Goal: Information Seeking & Learning: Check status

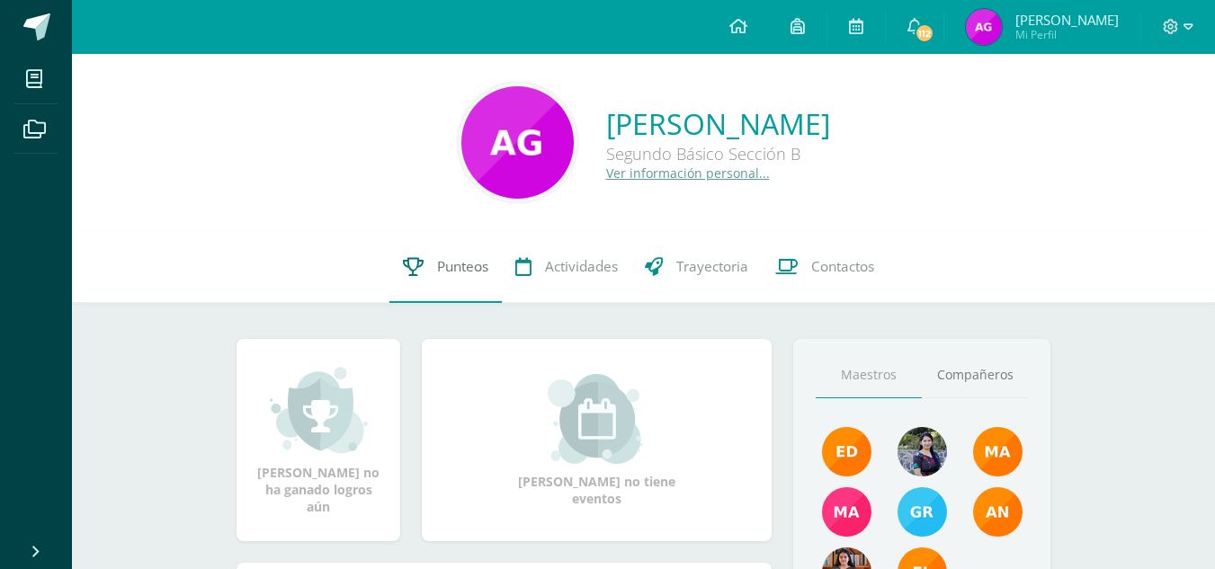
drag, startPoint x: 0, startPoint y: 0, endPoint x: 420, endPoint y: 280, distance: 504.8
click at [420, 280] on link "Punteos" at bounding box center [446, 267] width 112 height 72
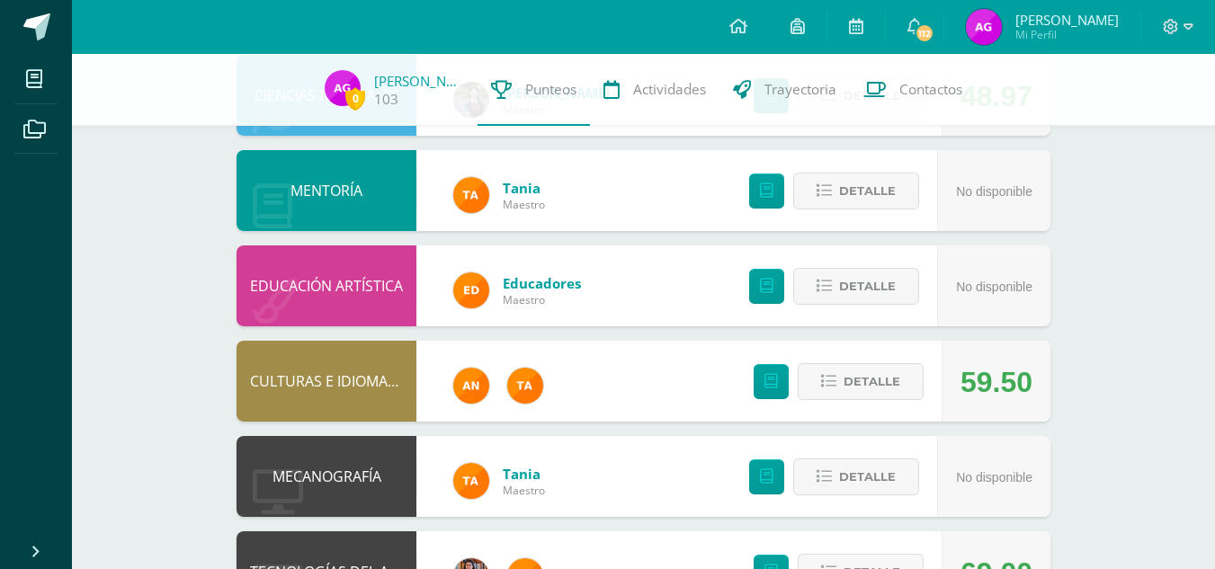
scroll to position [614, 0]
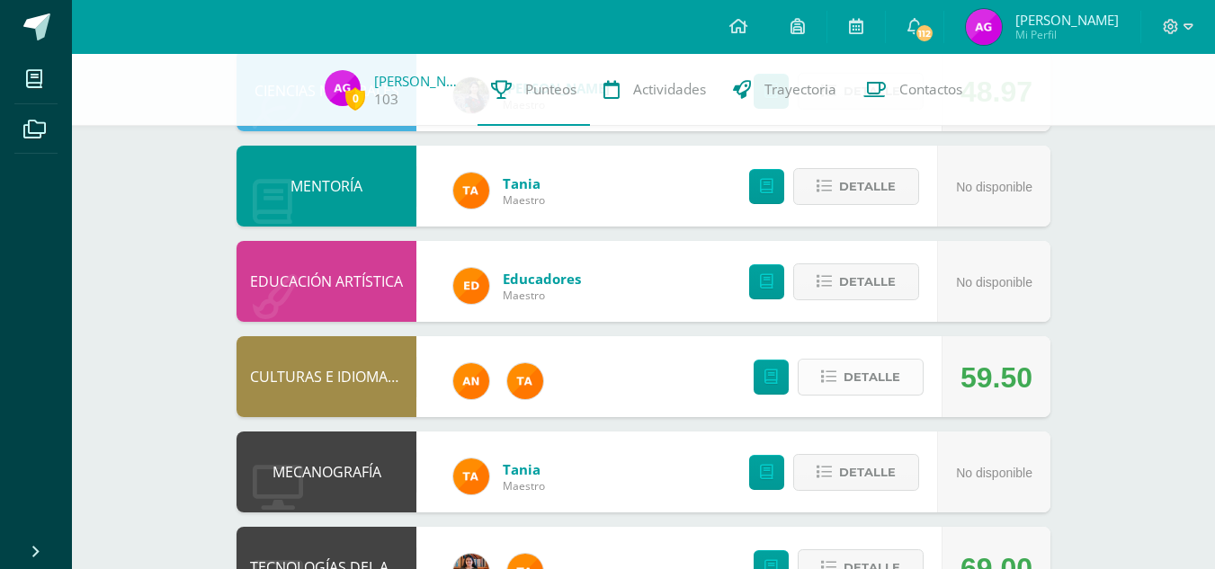
click at [854, 369] on span "Detalle" at bounding box center [872, 377] width 57 height 33
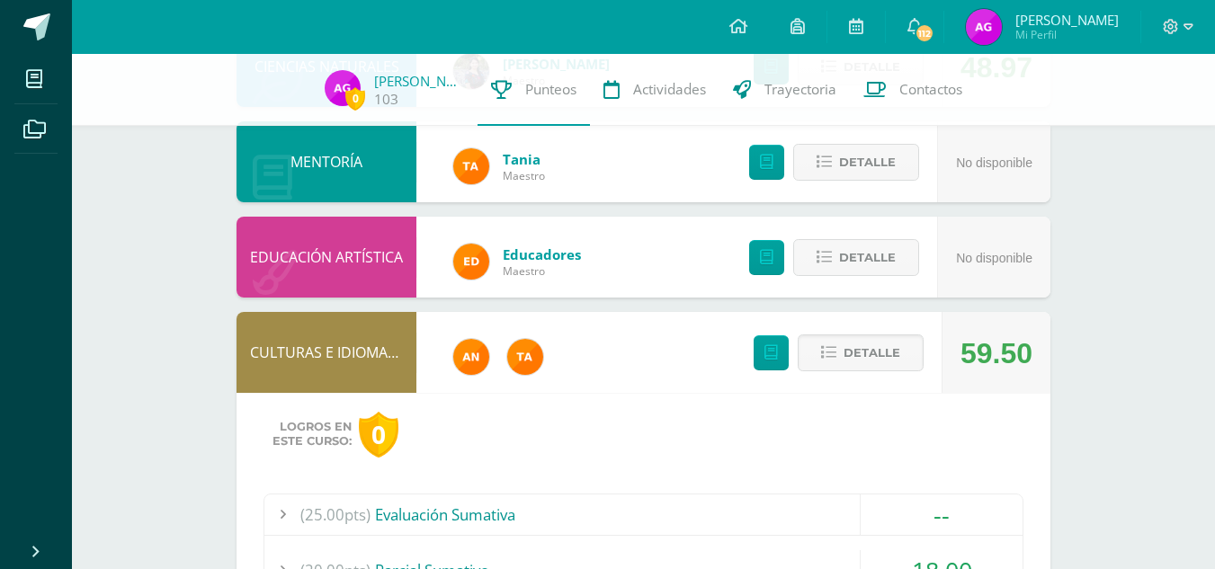
scroll to position [829, 0]
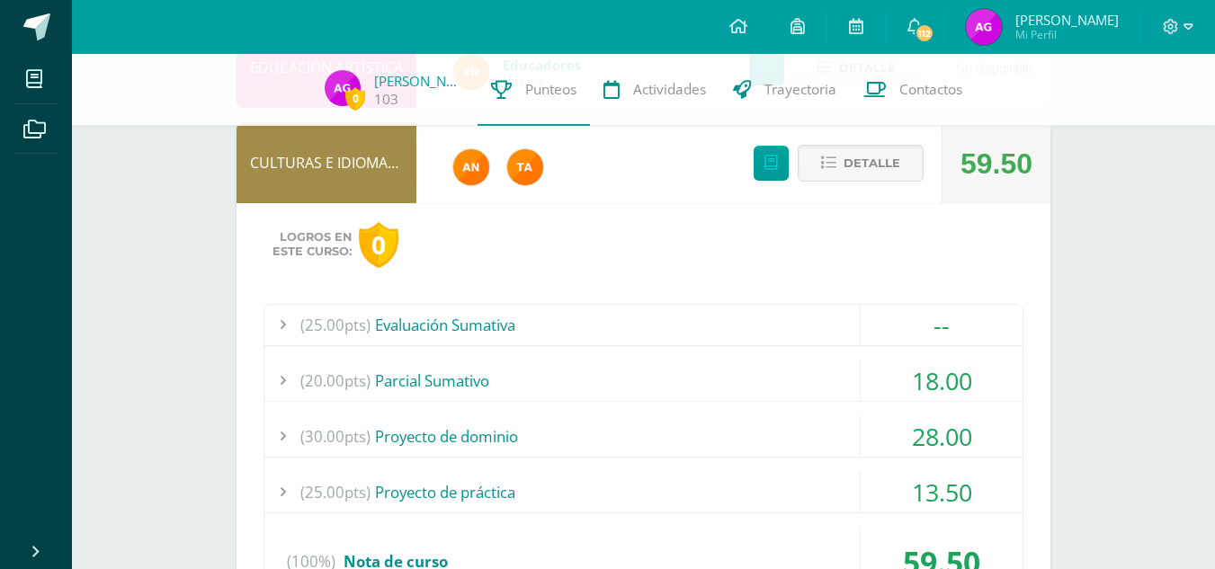
click at [748, 339] on div "(25.00pts) Evaluación Sumativa" at bounding box center [643, 325] width 758 height 40
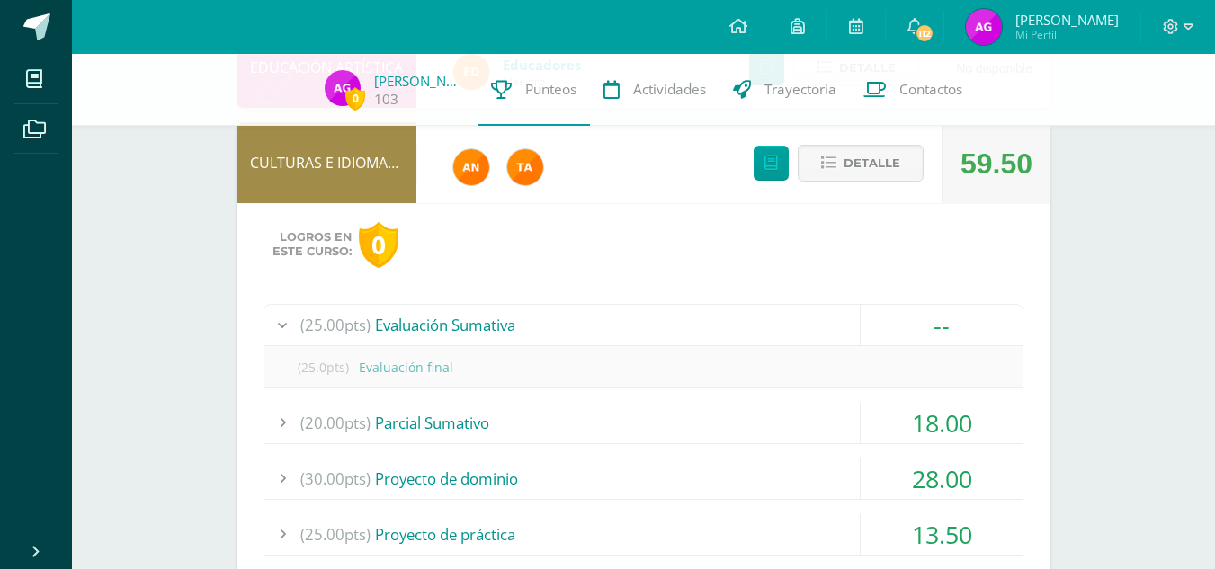
click at [748, 339] on div "(25.00pts) Evaluación Sumativa" at bounding box center [643, 325] width 758 height 40
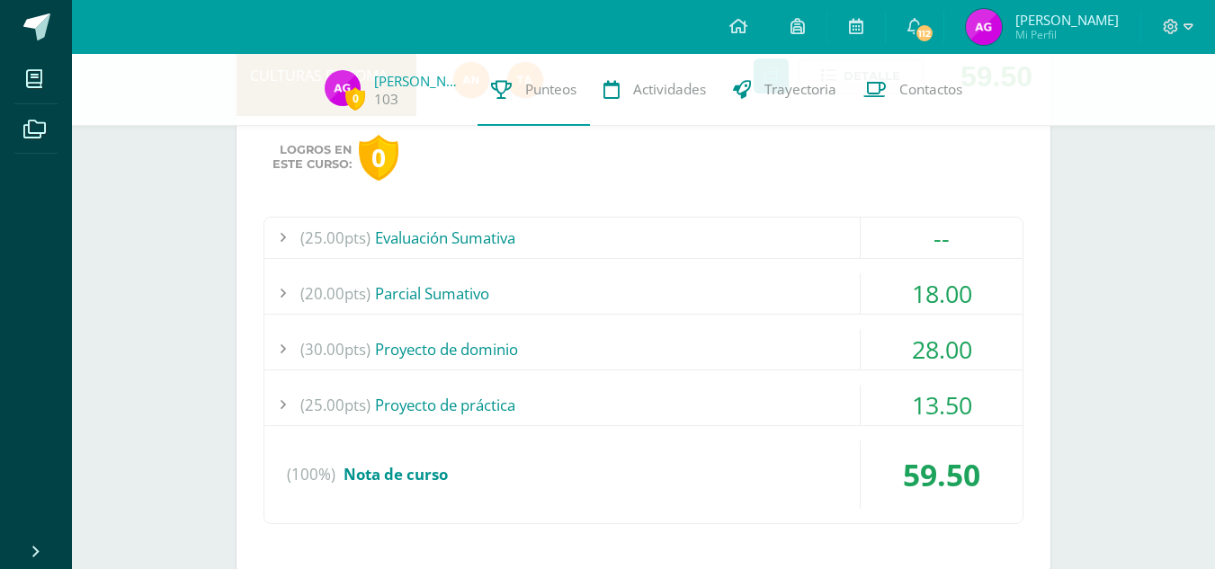
scroll to position [918, 0]
click at [712, 268] on div "(25.00pts) Evaluación Sumativa -- (25.0pts) Evaluación final" at bounding box center [644, 369] width 760 height 308
click at [909, 282] on div "18.00" at bounding box center [942, 292] width 162 height 40
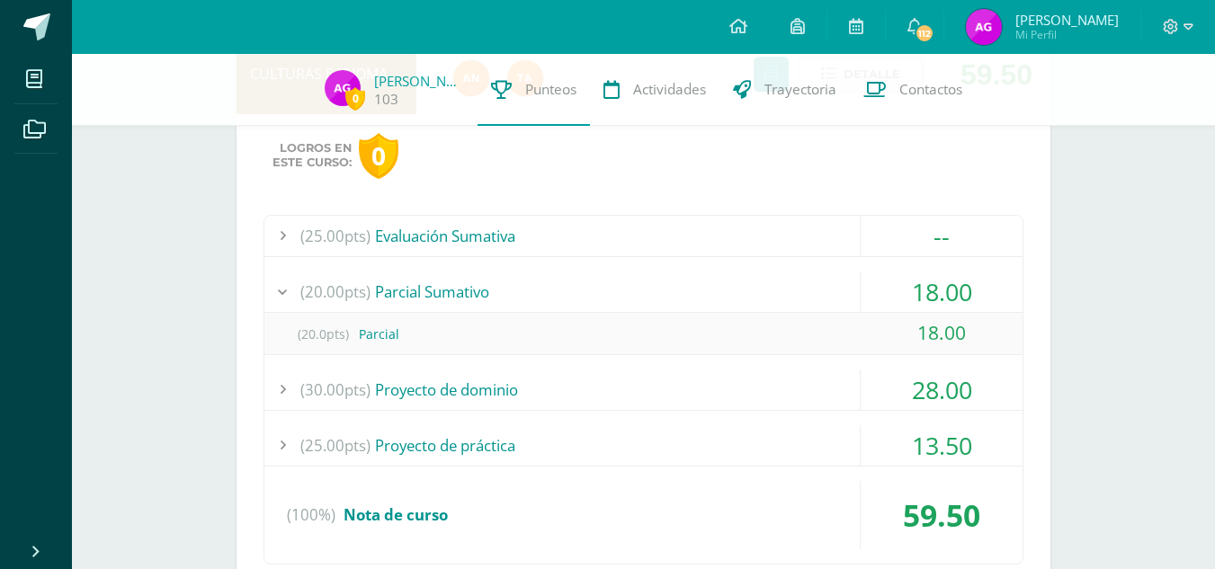
click at [783, 291] on div "(20.00pts) [GEOGRAPHIC_DATA]" at bounding box center [643, 292] width 758 height 40
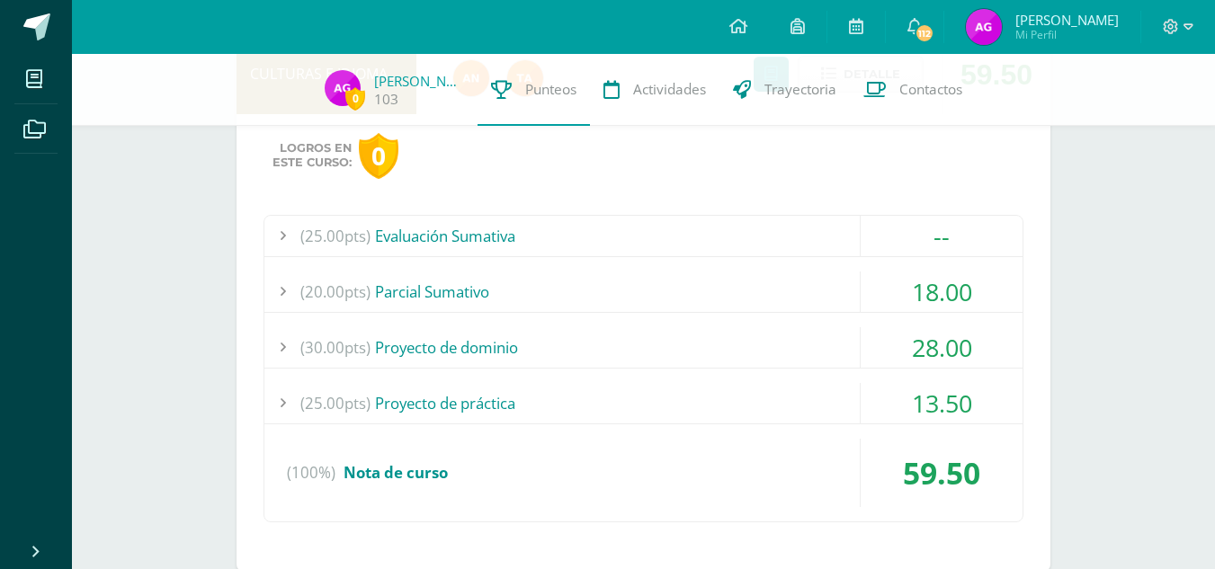
click at [757, 342] on div "(30.00pts) Proyecto de dominio" at bounding box center [643, 347] width 758 height 40
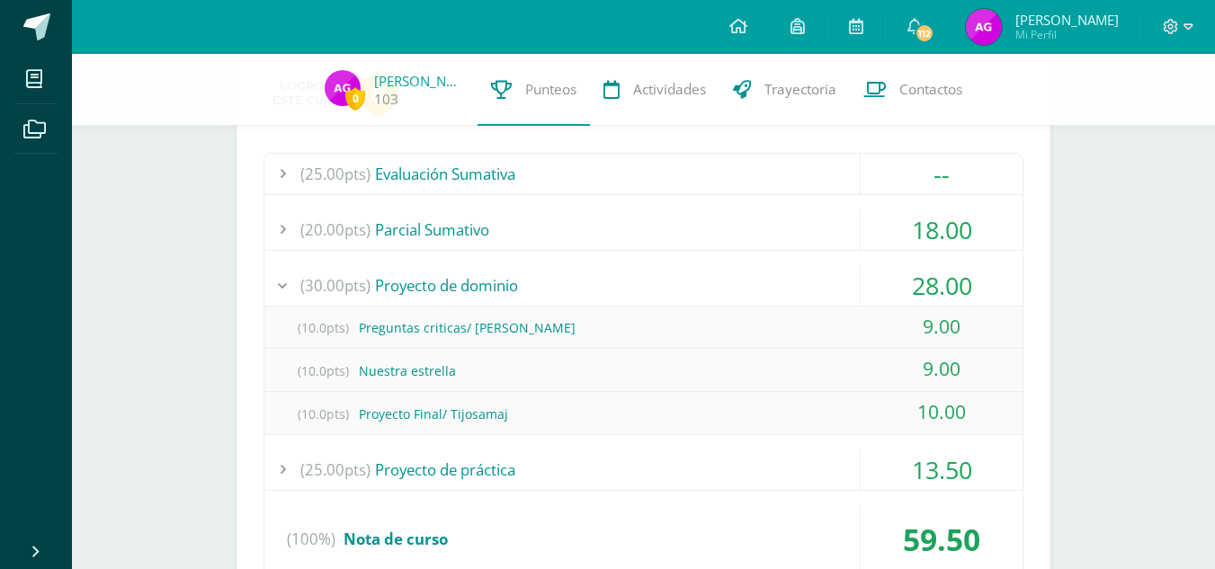
scroll to position [984, 0]
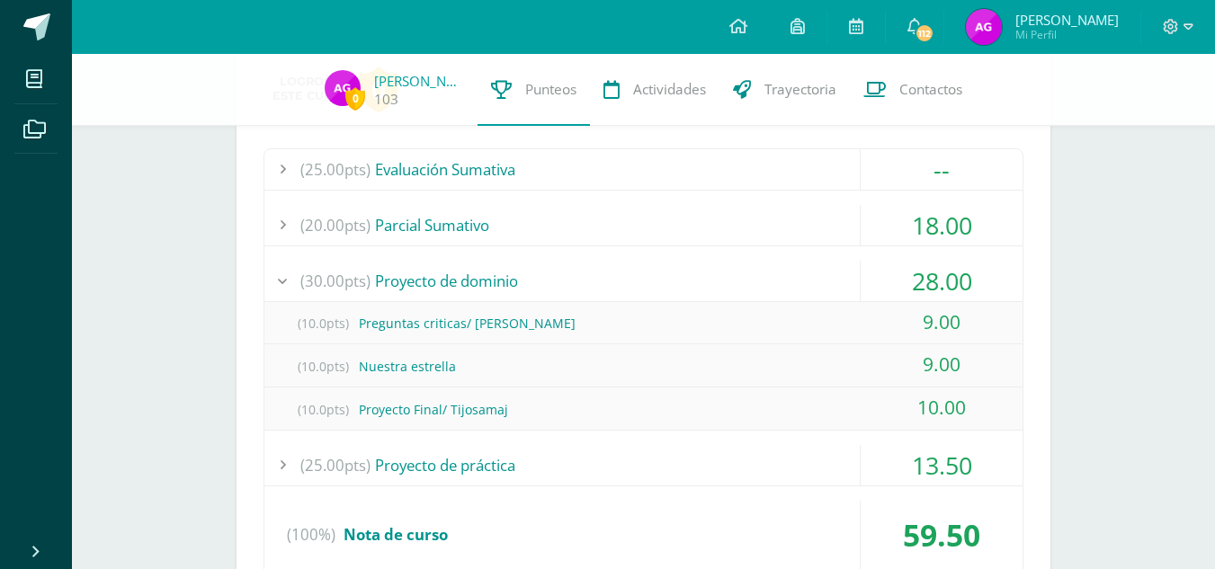
click at [731, 281] on div "(30.00pts) Proyecto de dominio" at bounding box center [643, 281] width 758 height 40
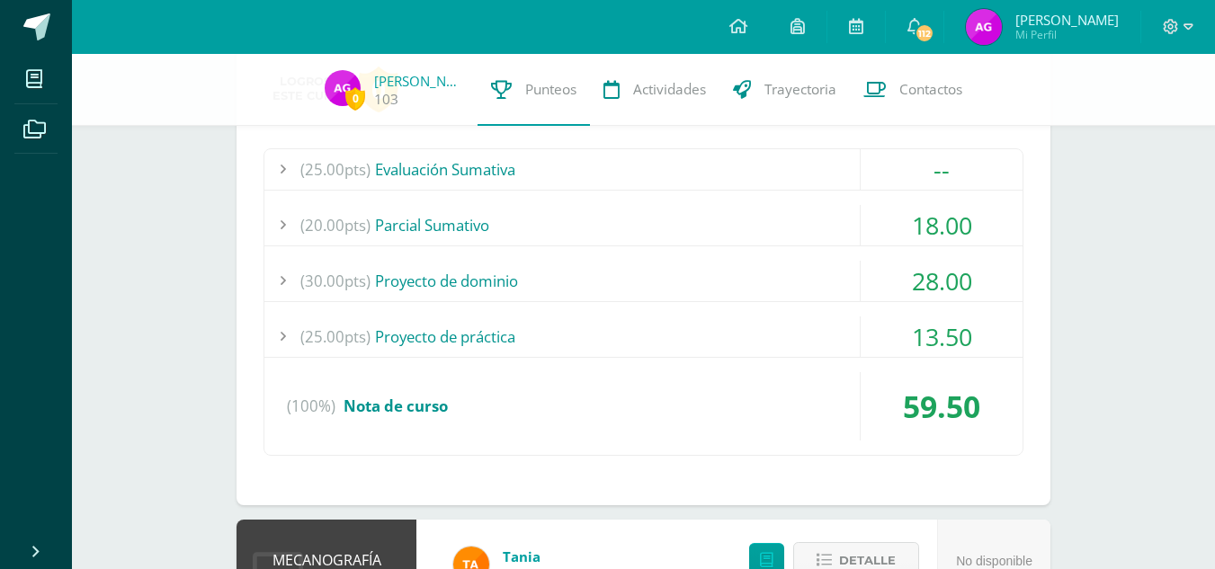
click at [730, 339] on div "(25.00pts) Proyecto de práctica" at bounding box center [643, 337] width 758 height 40
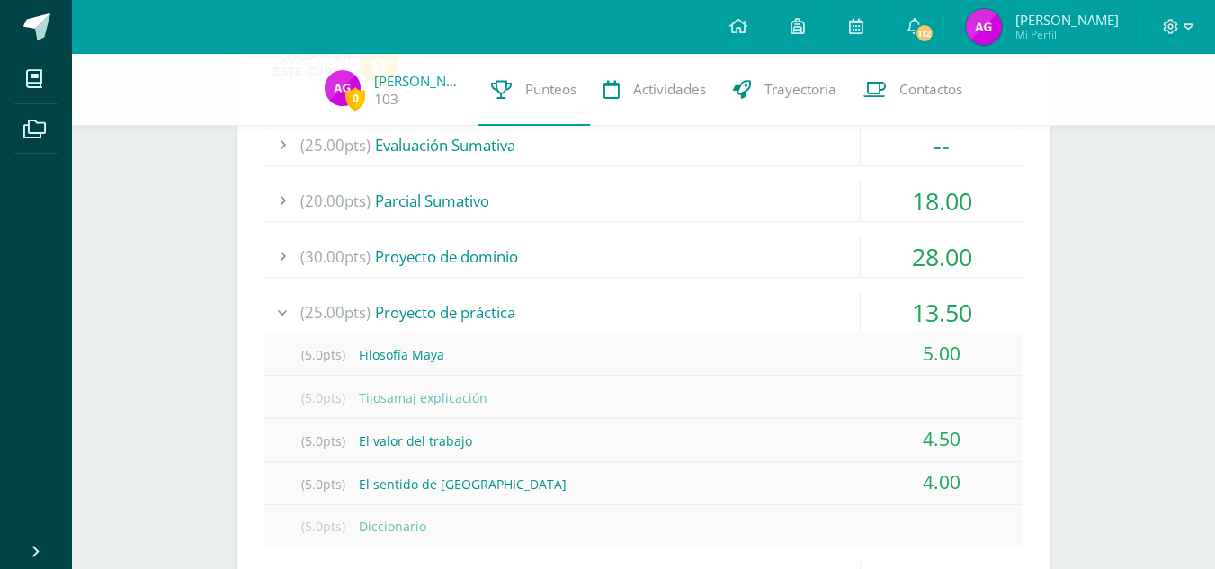
scroll to position [1010, 0]
click at [721, 312] on div "(25.00pts) Proyecto de práctica" at bounding box center [643, 311] width 758 height 40
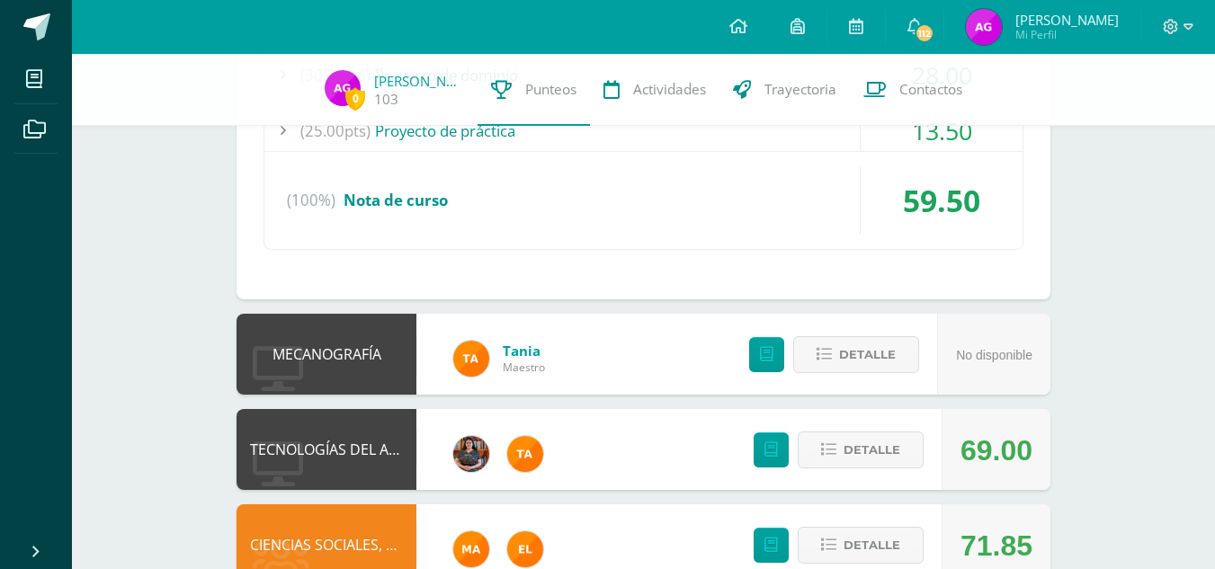
scroll to position [1191, 0]
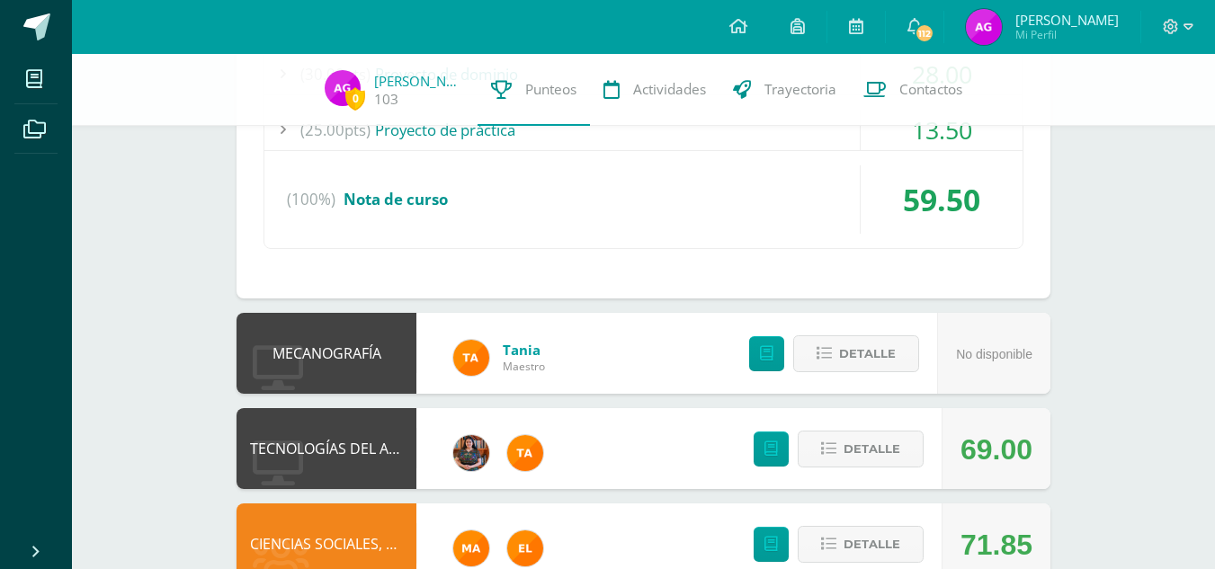
click at [561, 161] on div "(25.00pts) Evaluación Sumativa -- (25.0pts) Evaluación final" at bounding box center [644, 96] width 760 height 308
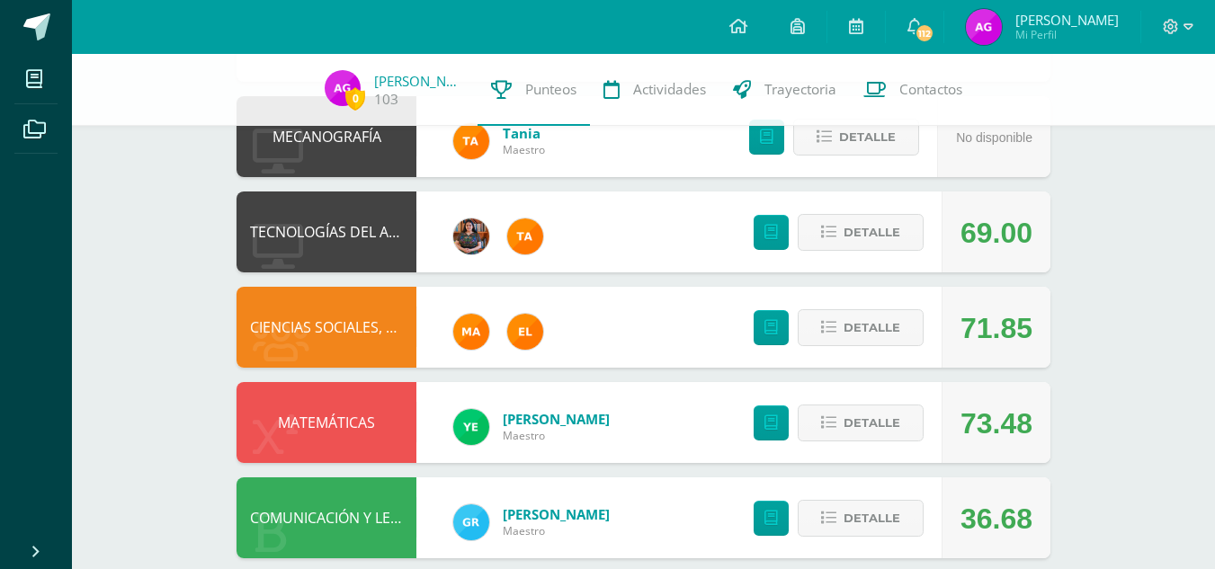
scroll to position [1410, 0]
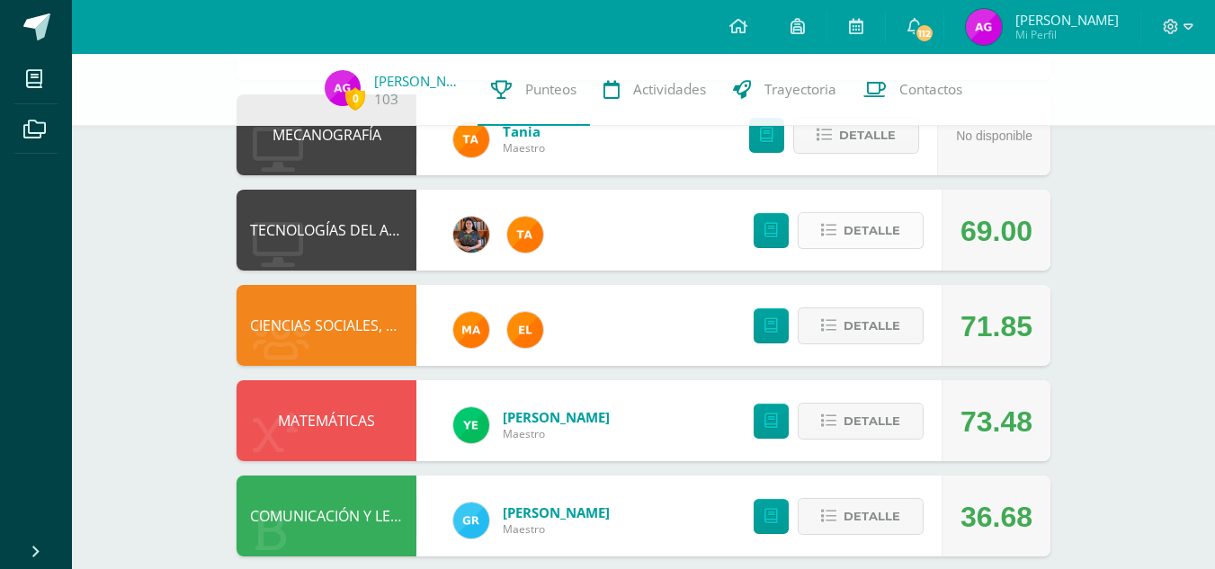
click at [854, 229] on span "Detalle" at bounding box center [872, 230] width 57 height 33
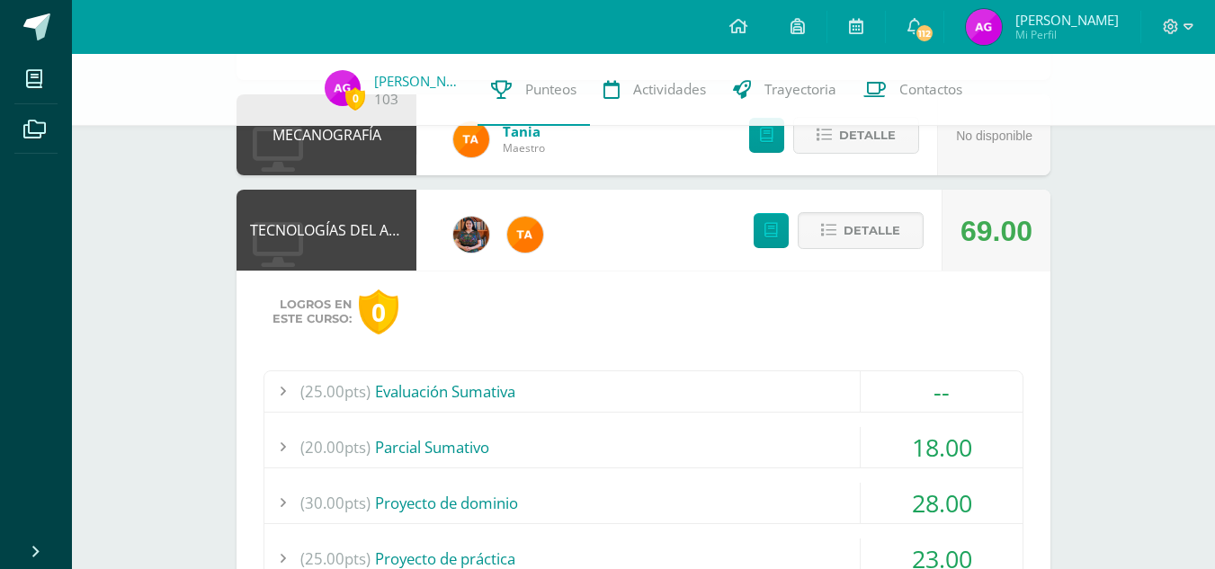
click at [628, 390] on div "(25.00pts) Evaluación Sumativa" at bounding box center [643, 392] width 758 height 40
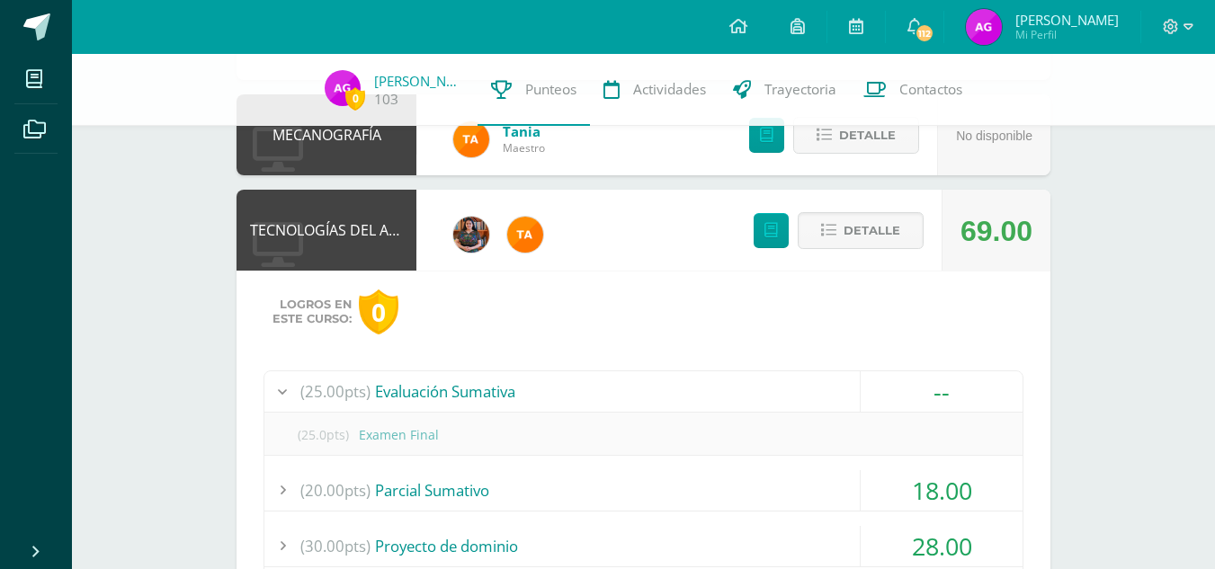
click at [628, 390] on div "(25.00pts) Evaluación Sumativa" at bounding box center [643, 392] width 758 height 40
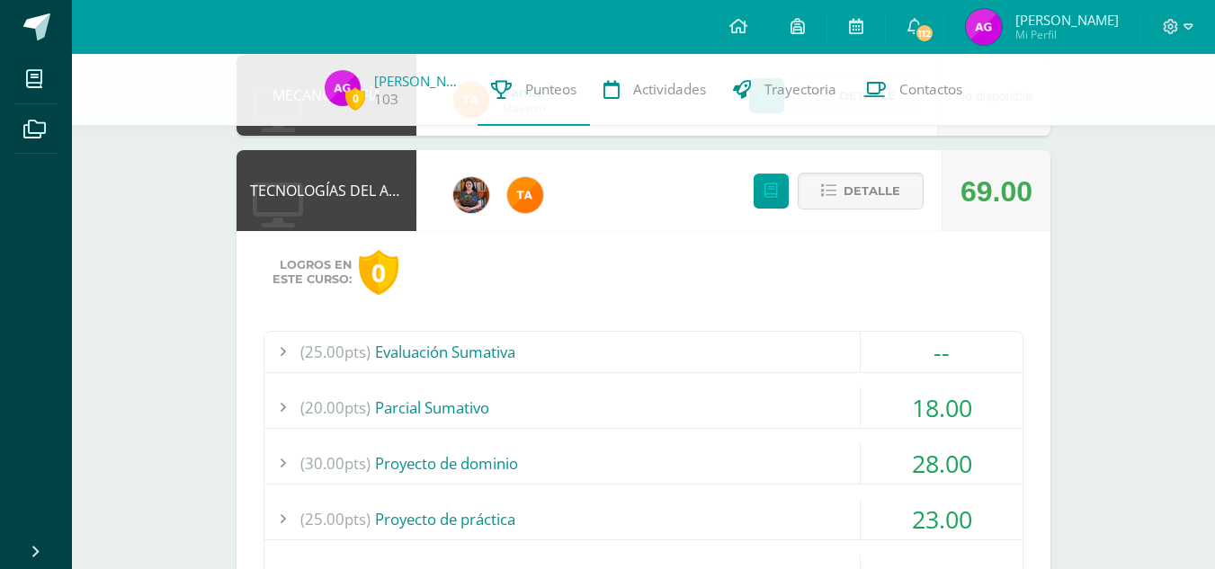
scroll to position [1454, 0]
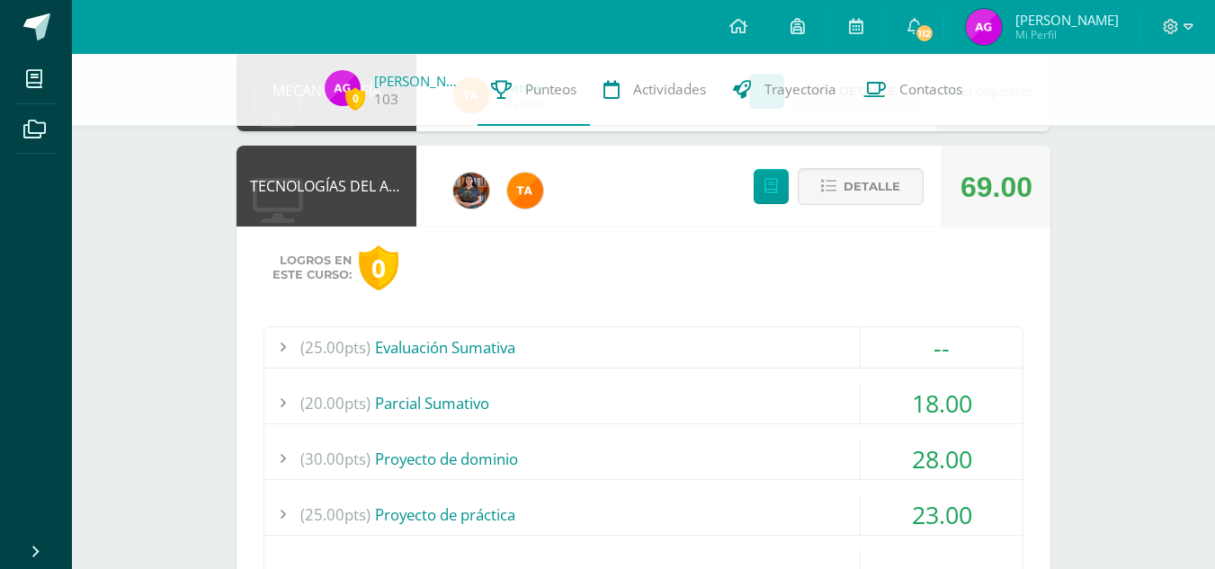
click at [625, 391] on div "(20.00pts) [GEOGRAPHIC_DATA]" at bounding box center [643, 403] width 758 height 40
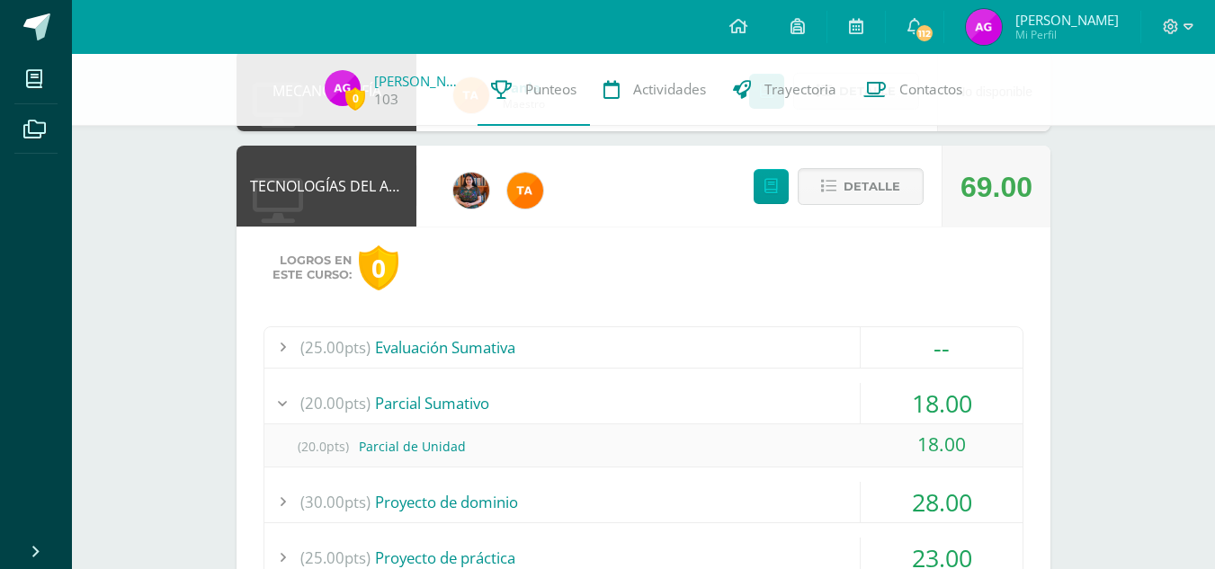
click at [625, 391] on div "(20.00pts) [GEOGRAPHIC_DATA]" at bounding box center [643, 403] width 758 height 40
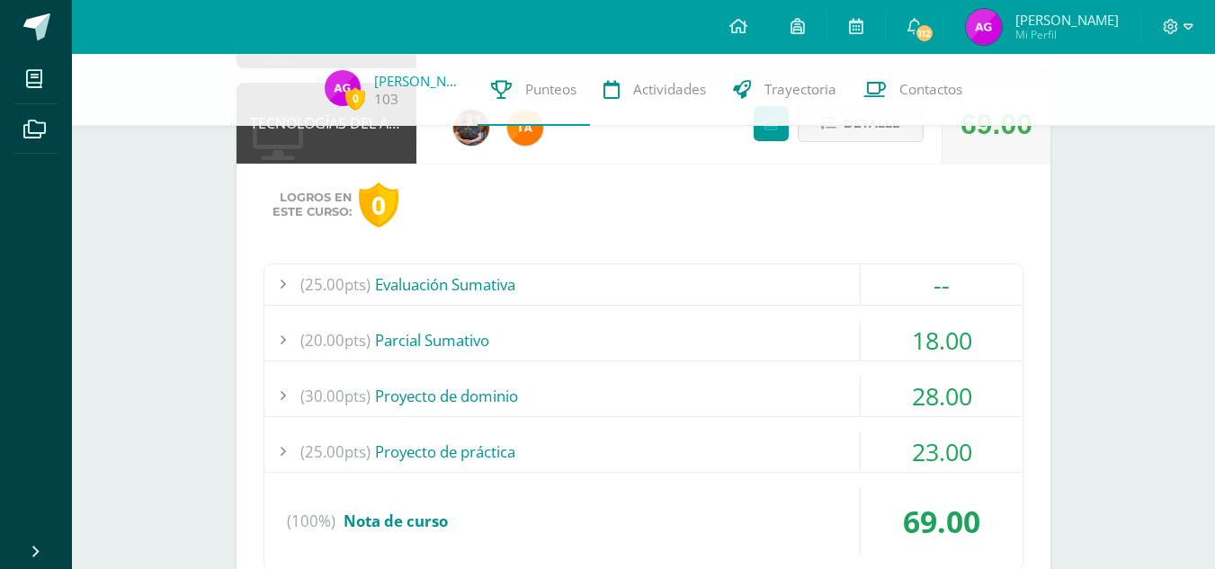
scroll to position [1518, 0]
click at [624, 412] on div "(30.00pts) Proyecto de dominio" at bounding box center [643, 395] width 758 height 40
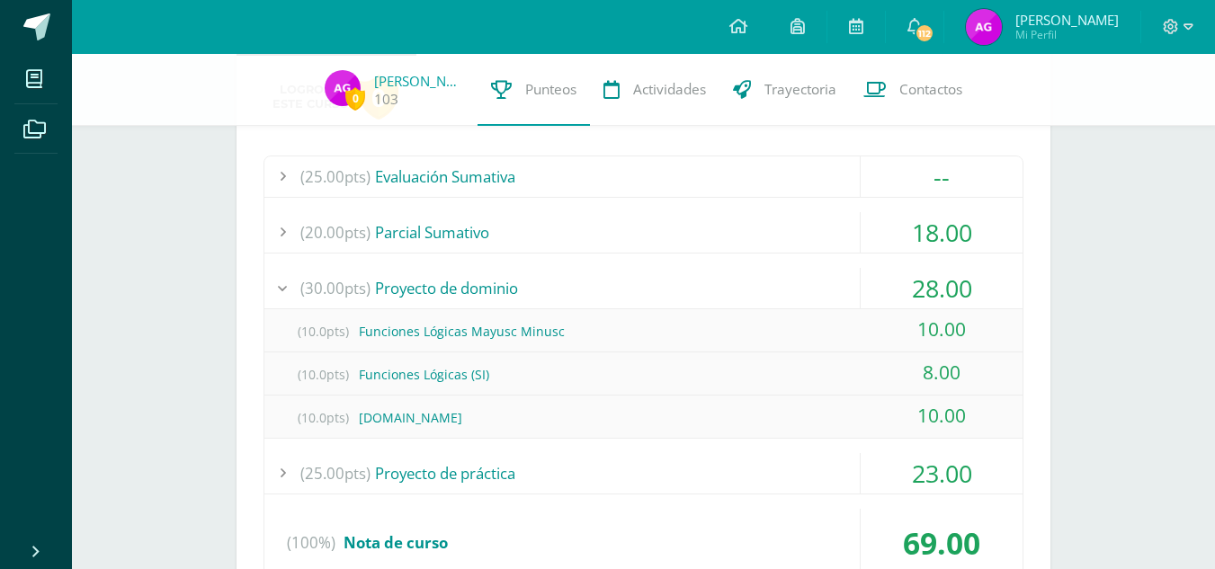
scroll to position [1627, 0]
click at [601, 278] on div "(30.00pts) Proyecto de dominio" at bounding box center [643, 286] width 758 height 40
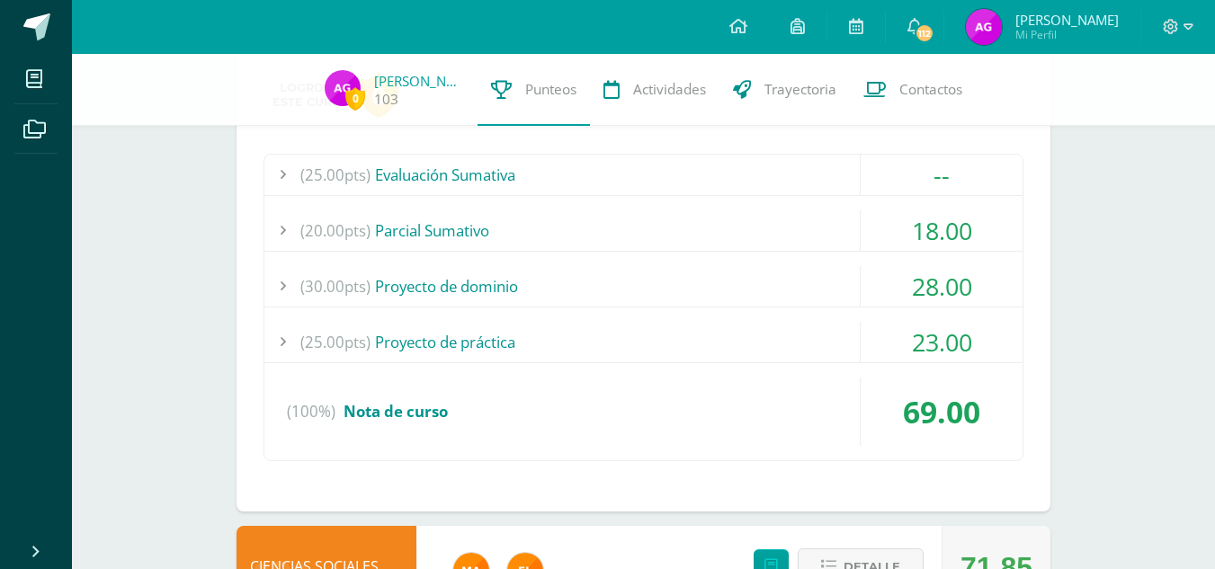
click at [627, 340] on div "(25.00pts) Proyecto de práctica" at bounding box center [643, 342] width 758 height 40
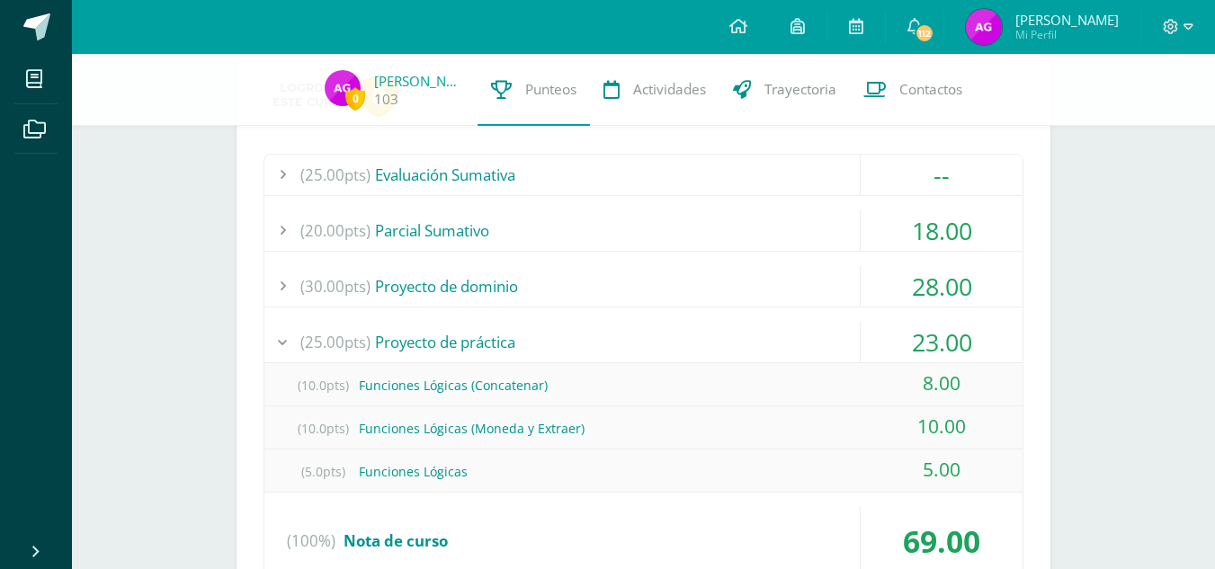
click at [627, 340] on div "(25.00pts) Proyecto de práctica" at bounding box center [643, 342] width 758 height 40
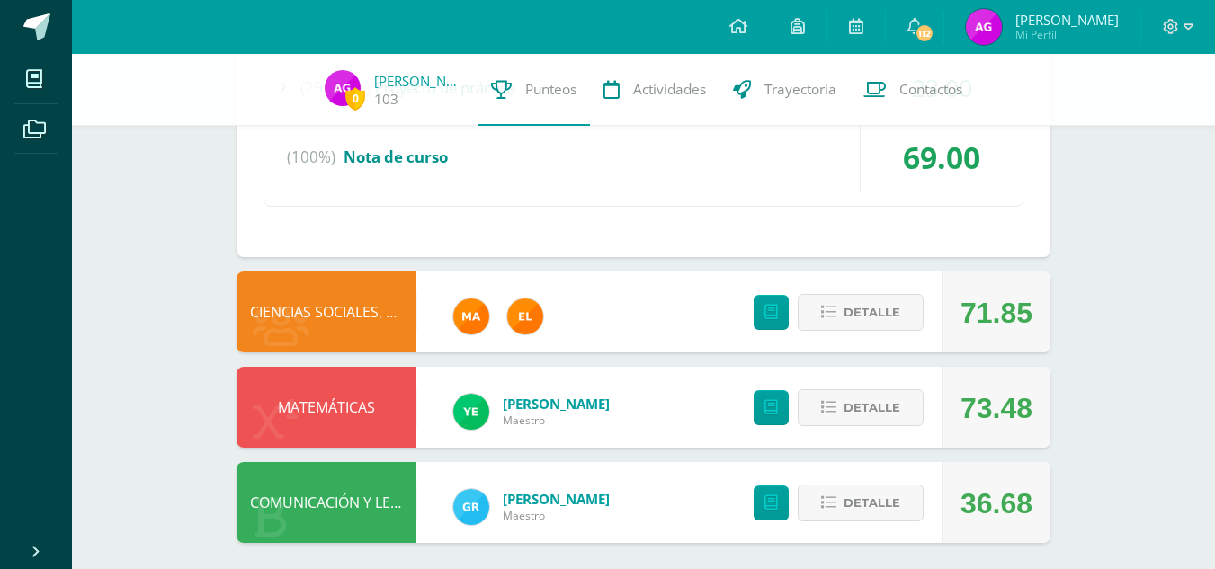
scroll to position [1891, 0]
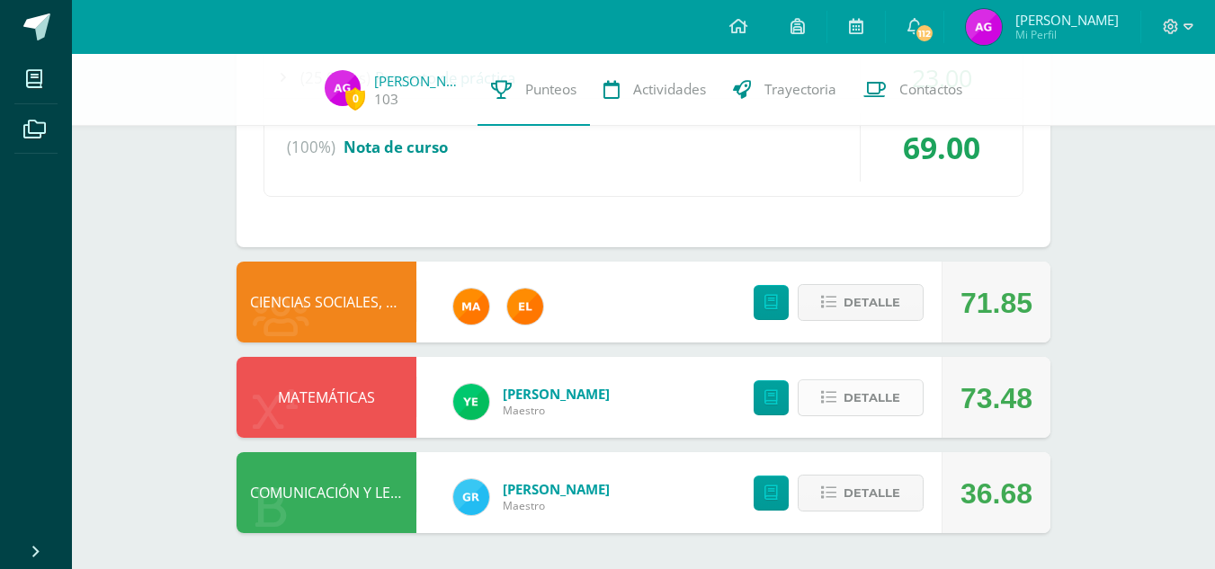
click at [833, 412] on button "Detalle" at bounding box center [861, 398] width 126 height 37
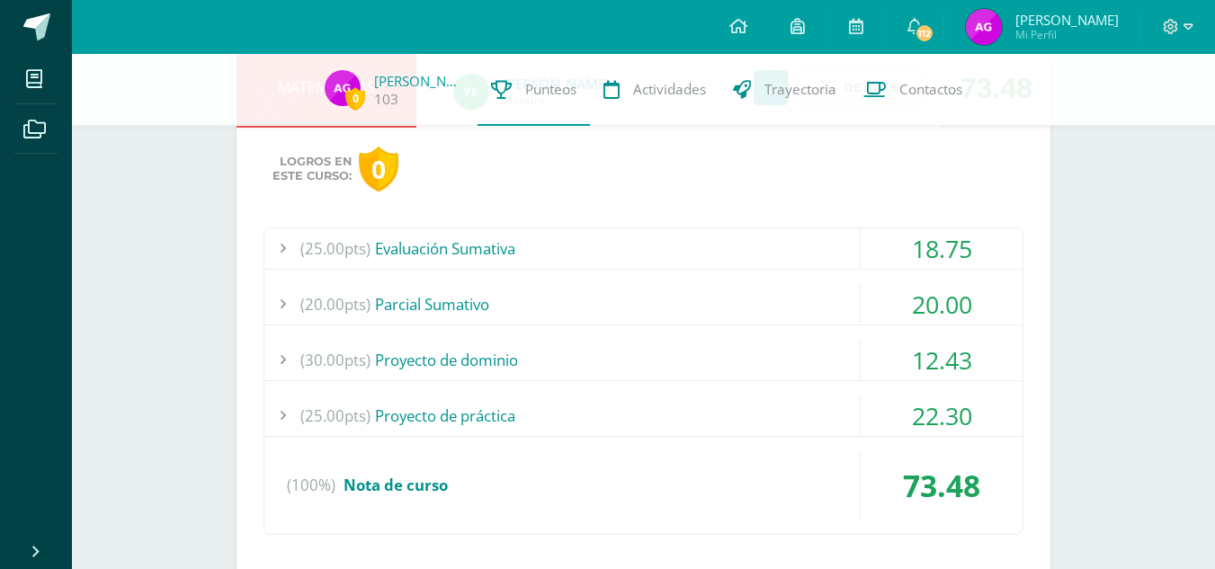
scroll to position [2202, 0]
click at [634, 240] on div "(25.00pts) Evaluación Sumativa" at bounding box center [643, 248] width 758 height 40
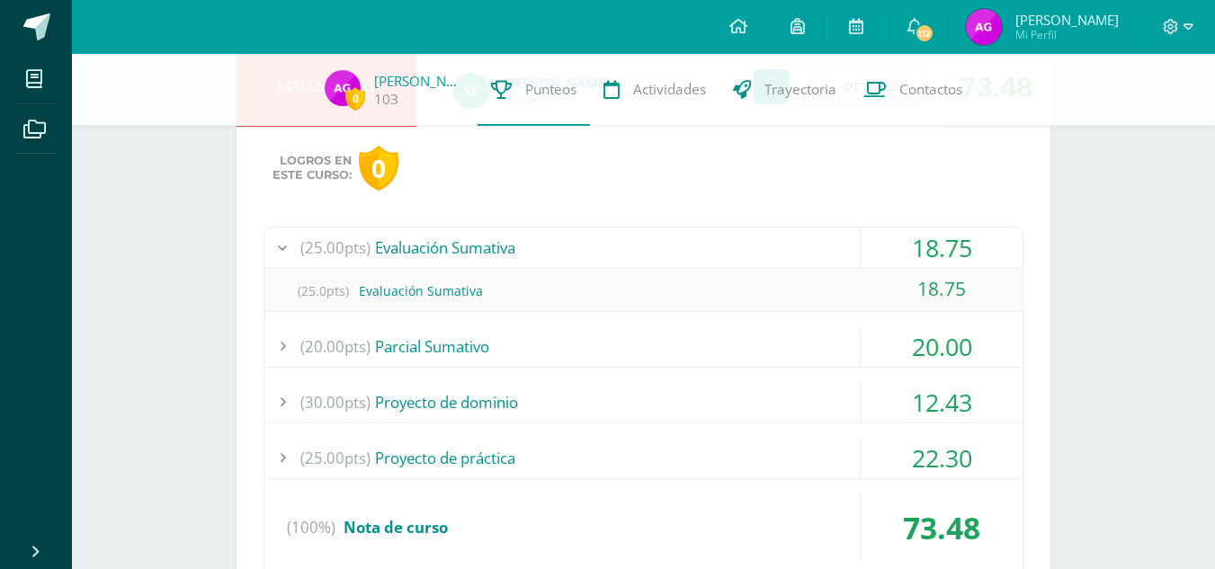
click at [630, 350] on div "(20.00pts) [GEOGRAPHIC_DATA]" at bounding box center [643, 347] width 758 height 40
click at [652, 402] on div "(30.00pts) Proyecto de dominio" at bounding box center [643, 402] width 758 height 40
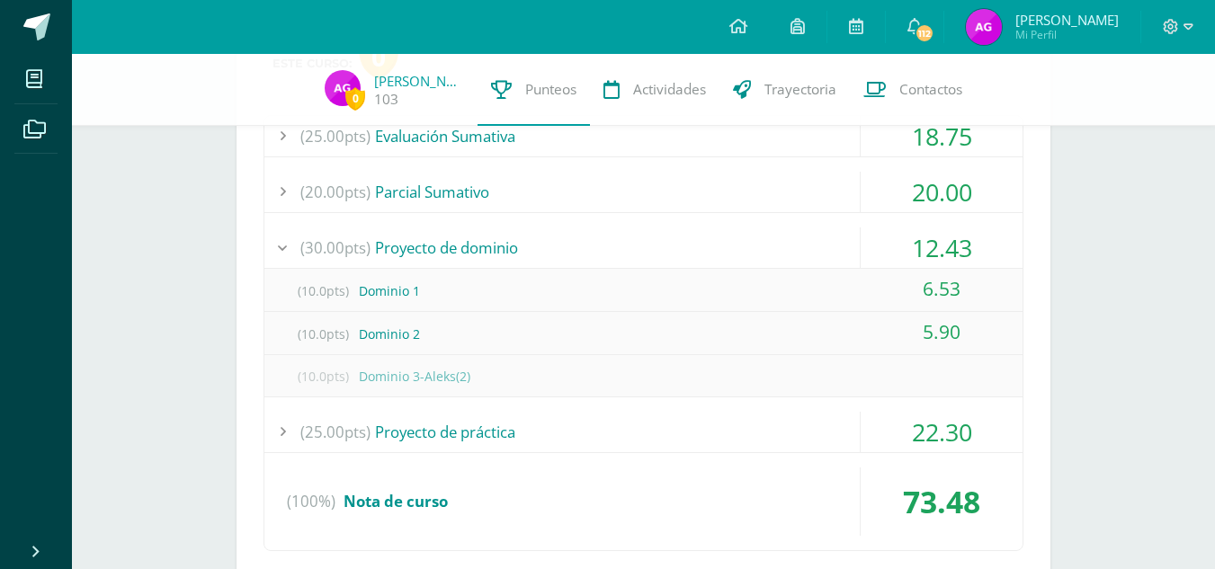
scroll to position [2315, 0]
click at [677, 424] on div "(25.00pts) Proyecto de práctica" at bounding box center [643, 431] width 758 height 40
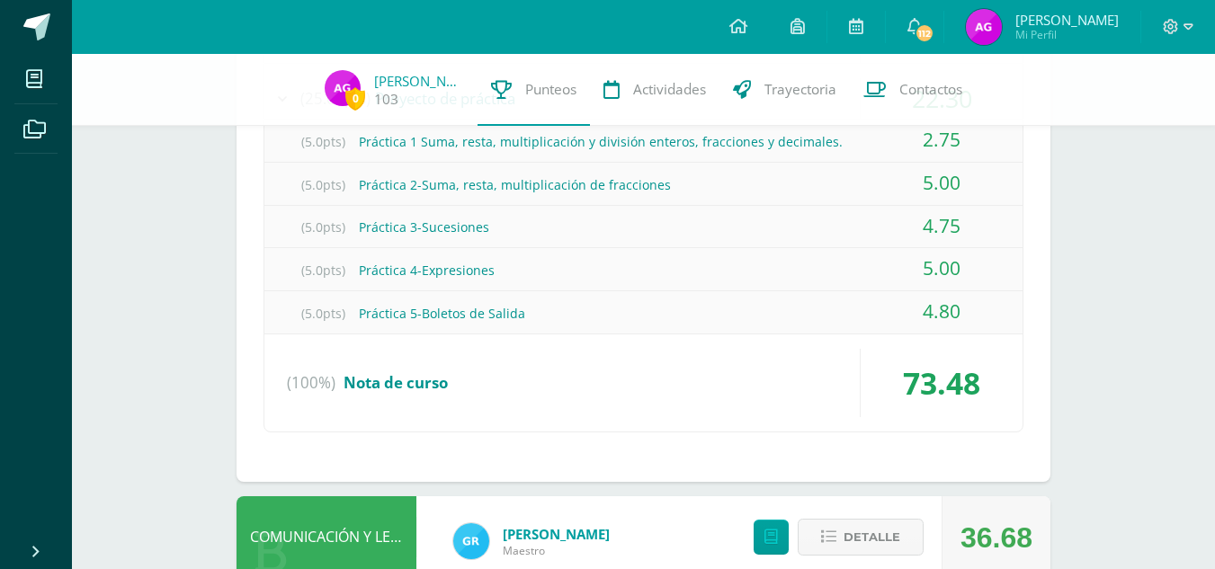
scroll to position [2516, 0]
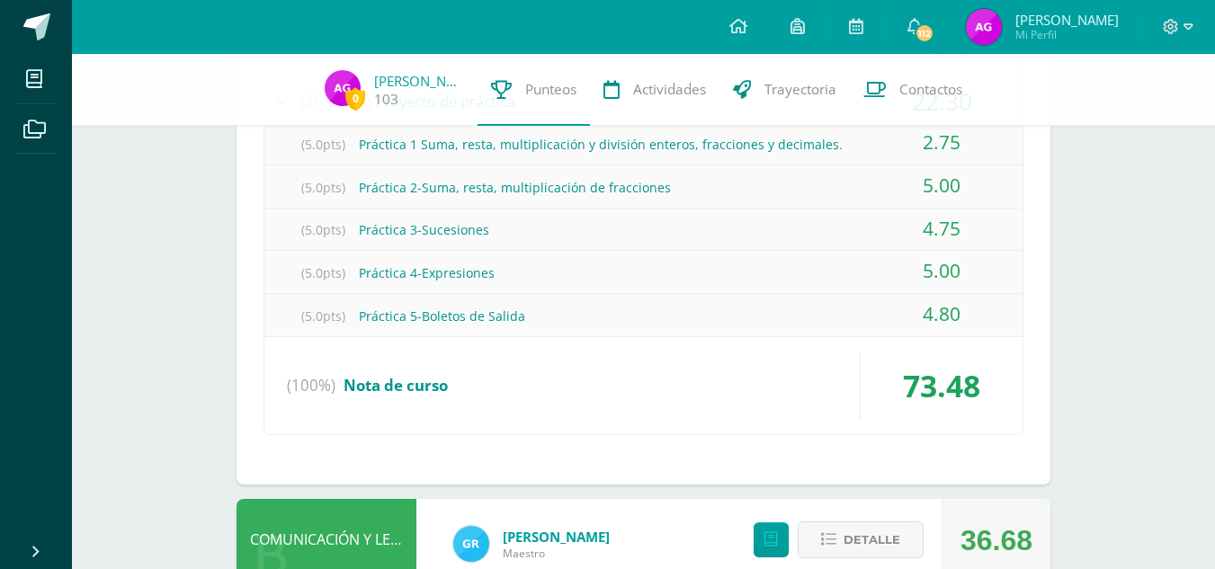
click at [621, 406] on div "(100%) Nota de curso" at bounding box center [643, 386] width 758 height 68
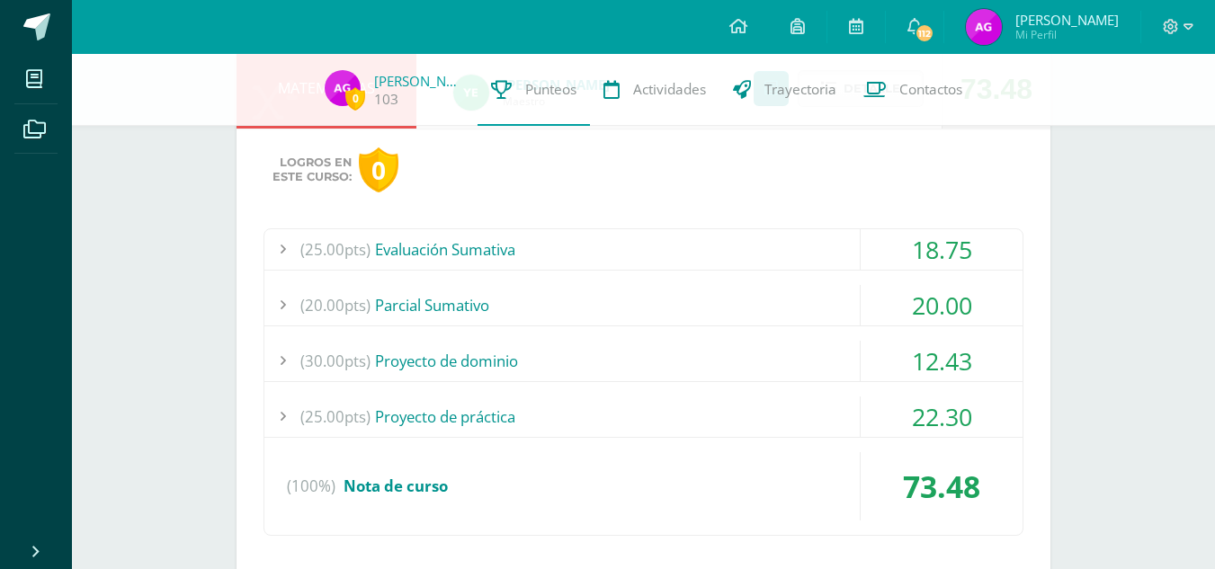
scroll to position [2204, 0]
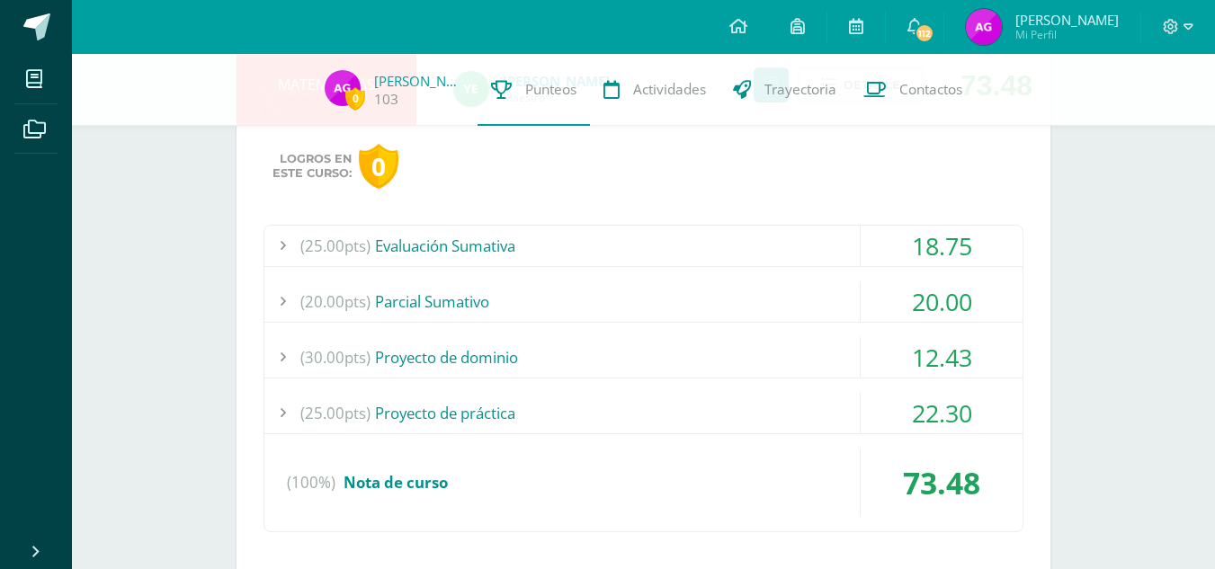
click at [703, 233] on div "(25.00pts) Evaluación Sumativa" at bounding box center [643, 246] width 758 height 40
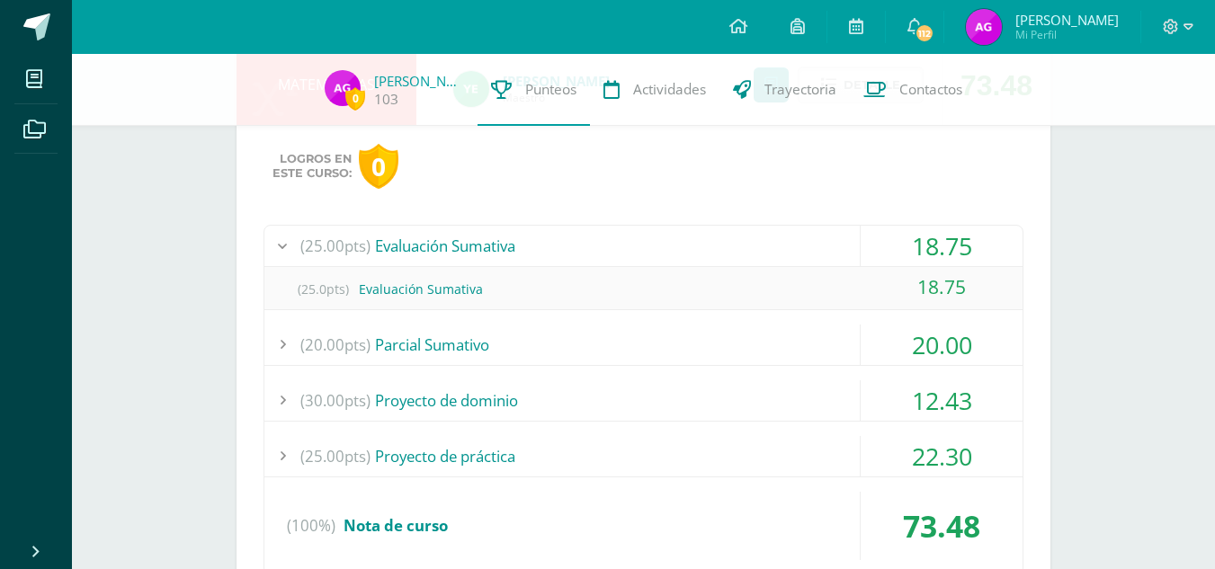
click at [703, 233] on div "(25.00pts) Evaluación Sumativa" at bounding box center [643, 246] width 758 height 40
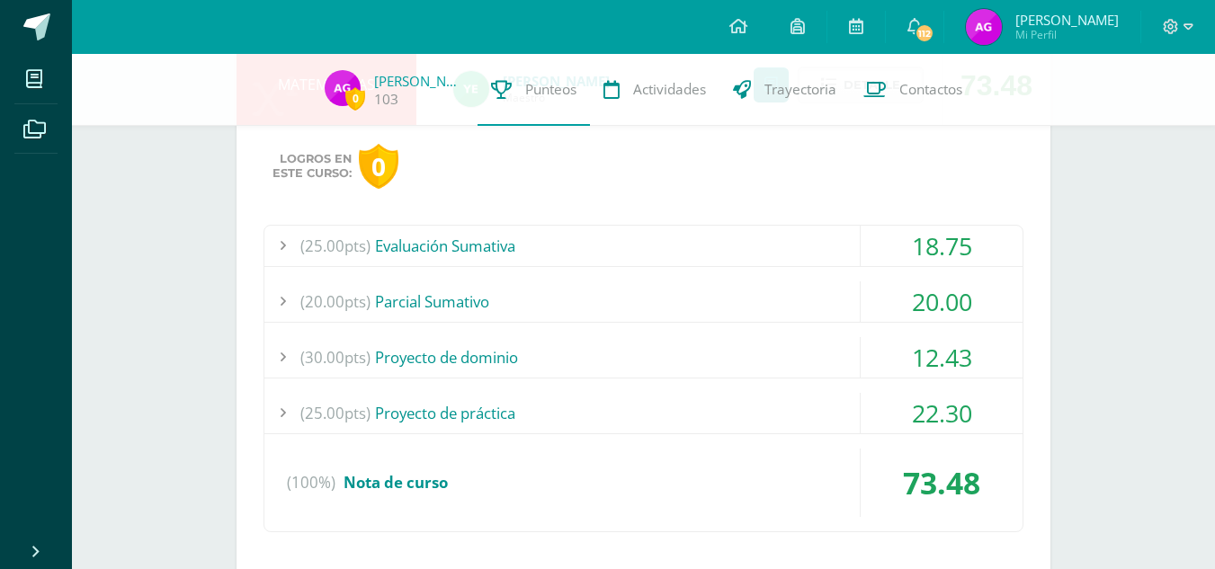
click at [674, 285] on div "(20.00pts) [GEOGRAPHIC_DATA]" at bounding box center [643, 302] width 758 height 40
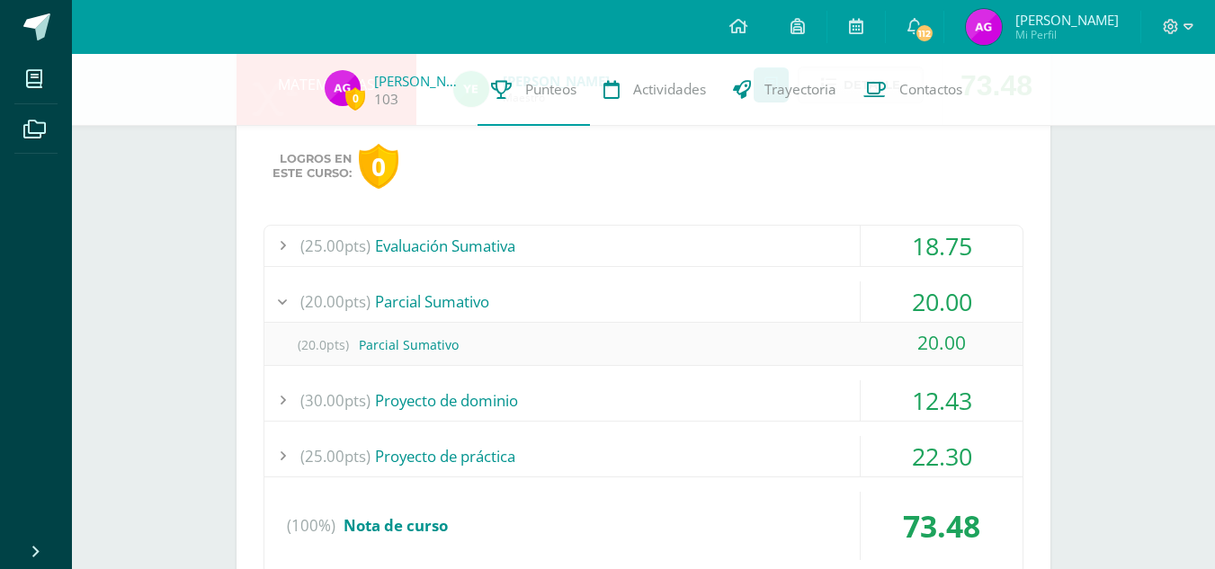
click at [635, 387] on div "(30.00pts) Proyecto de dominio" at bounding box center [643, 401] width 758 height 40
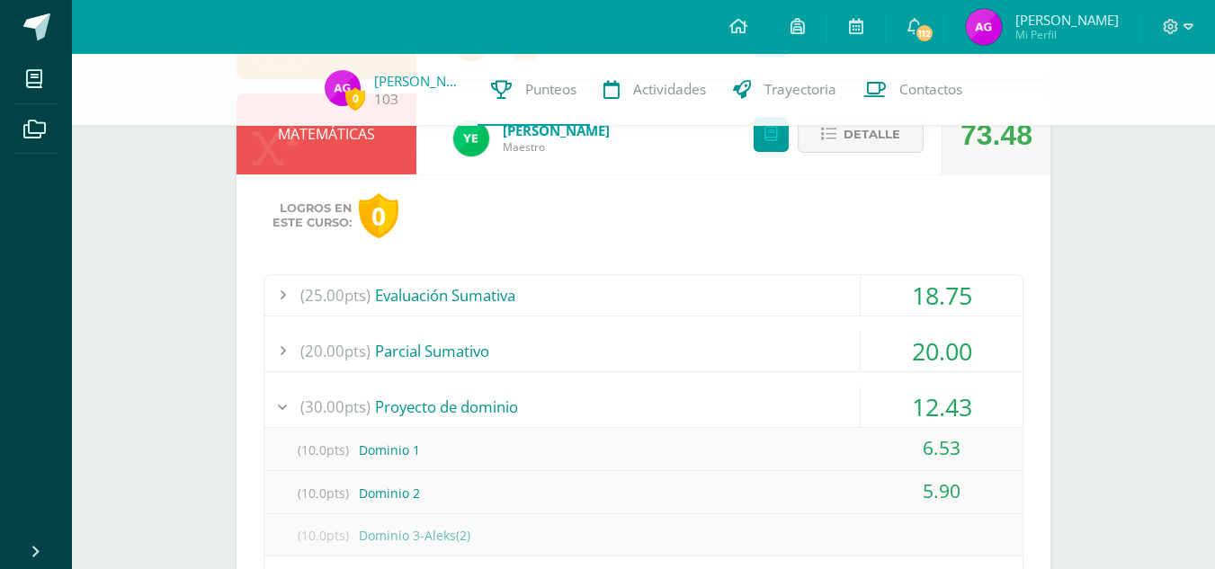
scroll to position [2154, 0]
click at [847, 139] on span "Detalle" at bounding box center [872, 135] width 57 height 33
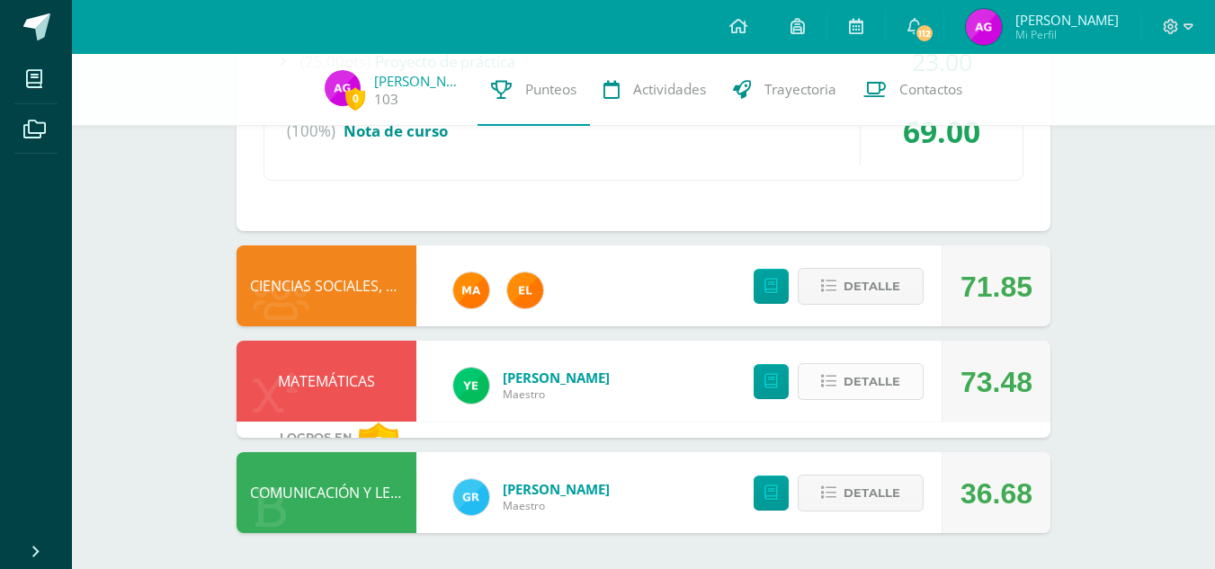
scroll to position [1891, 0]
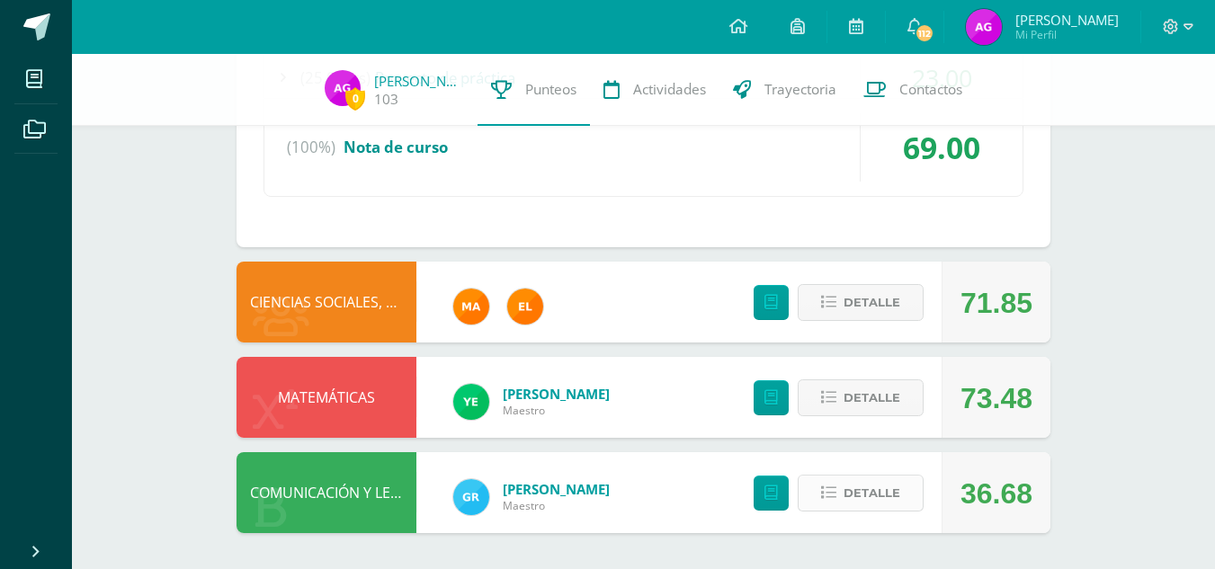
click at [840, 497] on button "Detalle" at bounding box center [861, 493] width 126 height 37
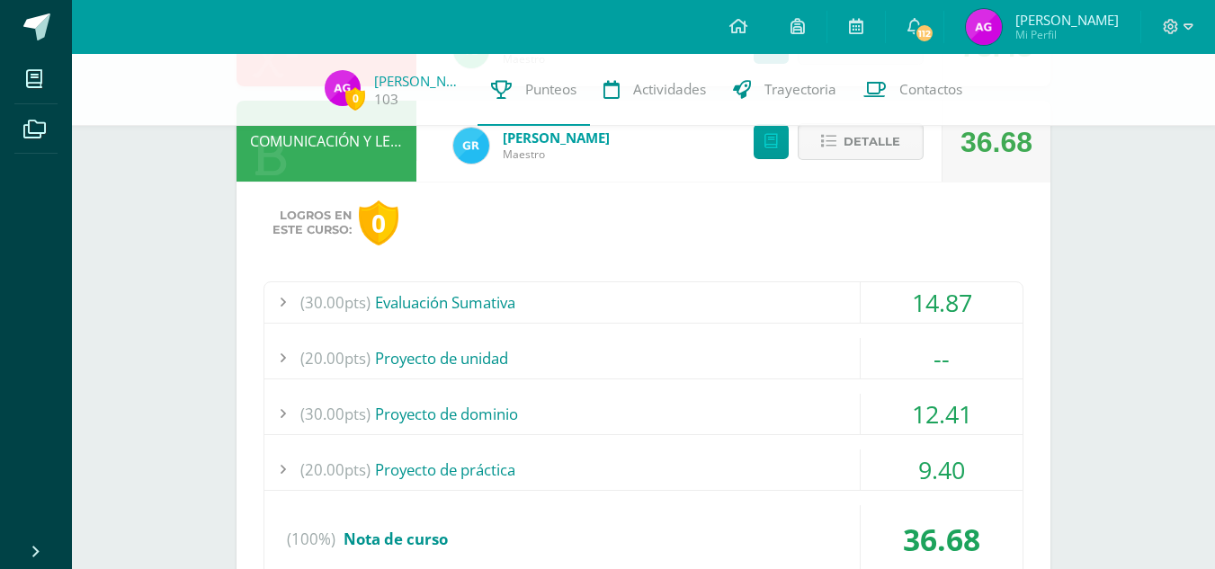
scroll to position [2245, 0]
